Goal: Find specific page/section: Find specific page/section

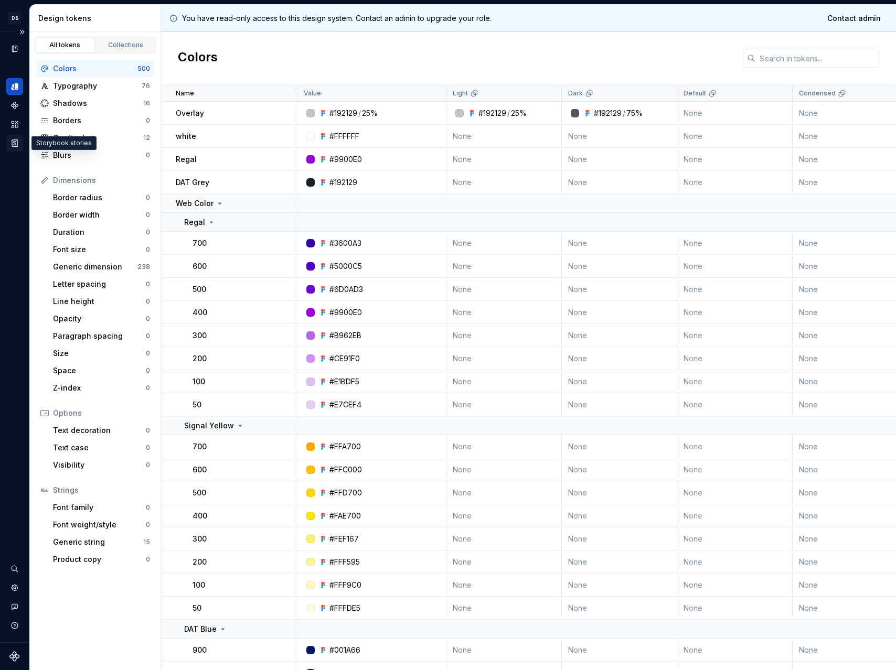
click at [13, 142] on icon "Storybook stories" at bounding box center [14, 142] width 5 height 7
